Goal: Transaction & Acquisition: Purchase product/service

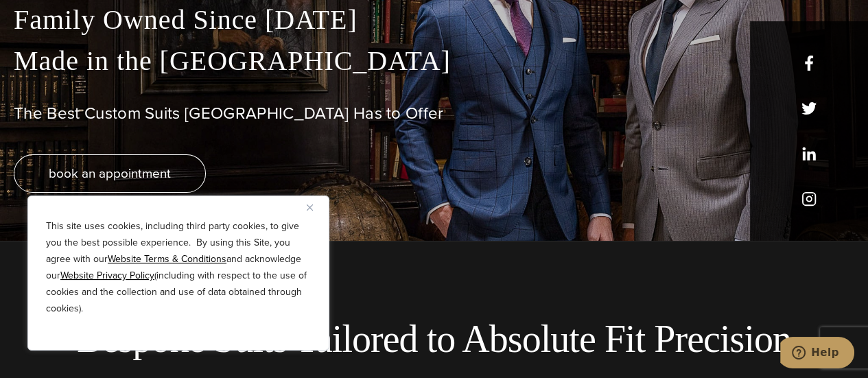
click at [307, 217] on div "This site uses cookies, including third party cookies, to give you the best pos…" at bounding box center [178, 272] width 302 height 155
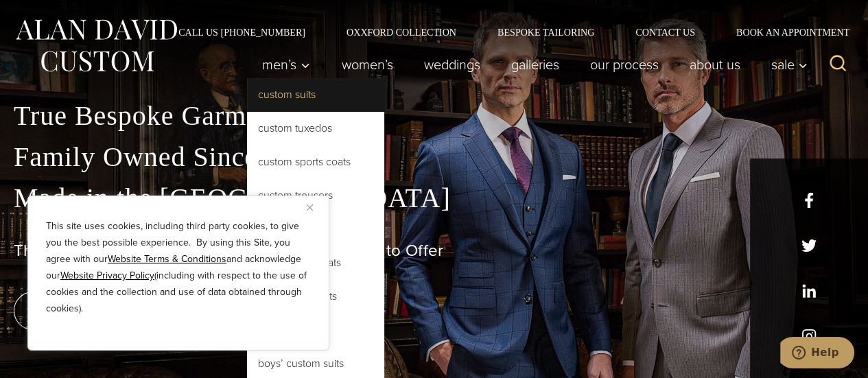
click at [274, 88] on link "Custom Suits" at bounding box center [315, 94] width 137 height 33
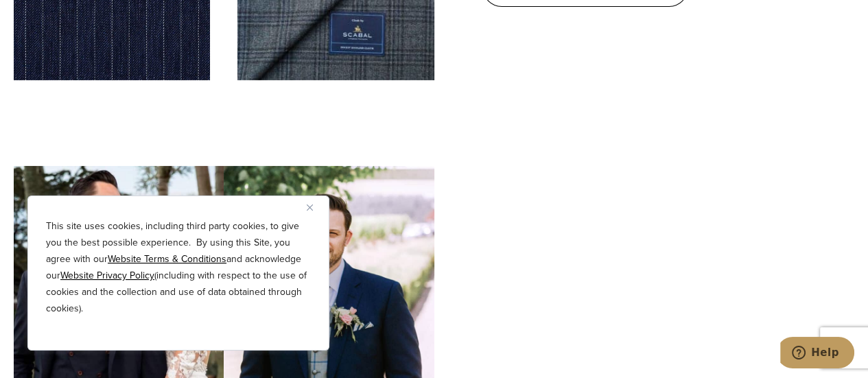
scroll to position [4115, 0]
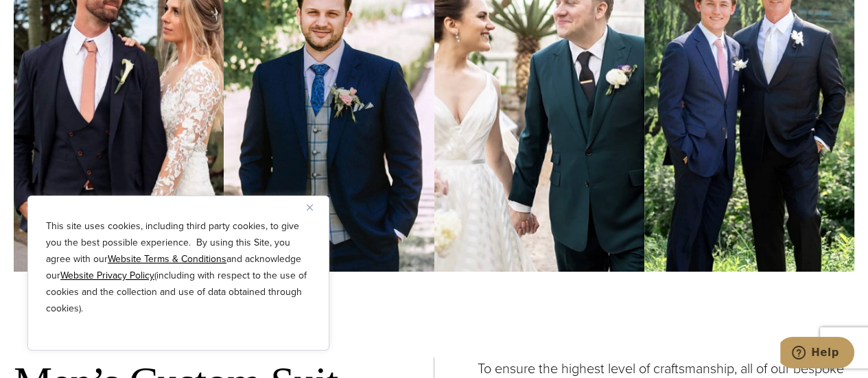
click at [313, 213] on button "Close" at bounding box center [315, 207] width 16 height 16
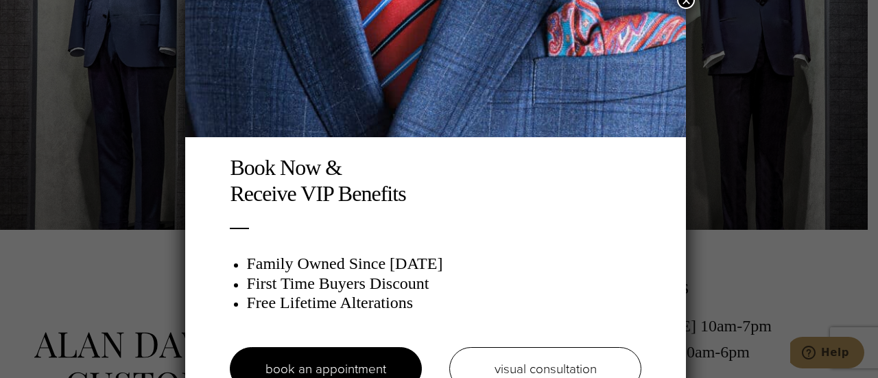
scroll to position [0, 0]
